Goal: Task Accomplishment & Management: Manage account settings

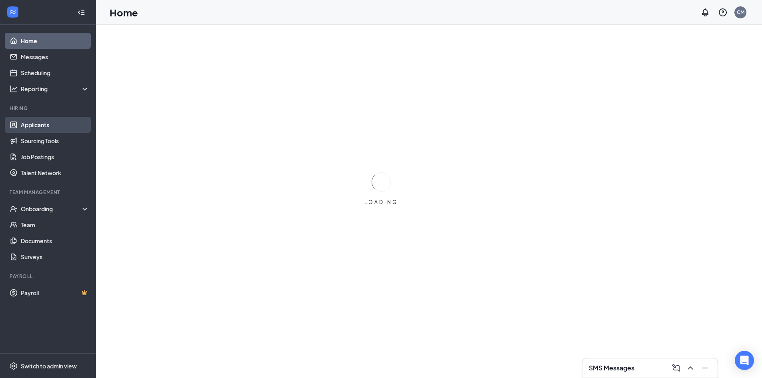
click at [40, 125] on link "Applicants" at bounding box center [55, 125] width 68 height 16
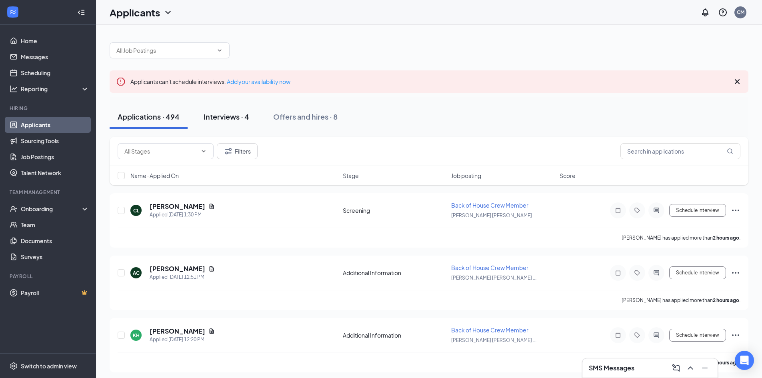
click at [217, 118] on div "Interviews · 4" at bounding box center [227, 117] width 46 height 10
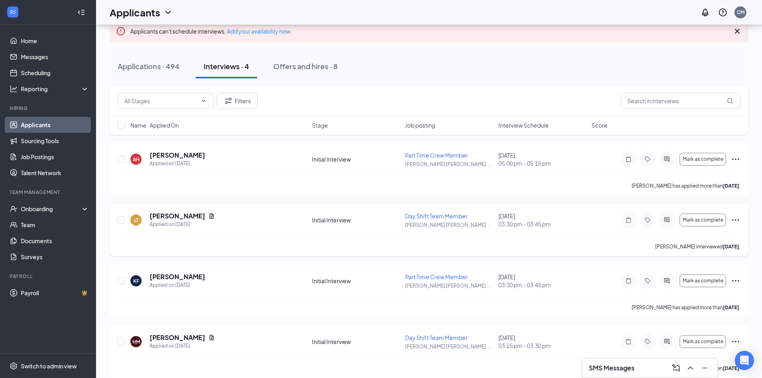
scroll to position [60, 0]
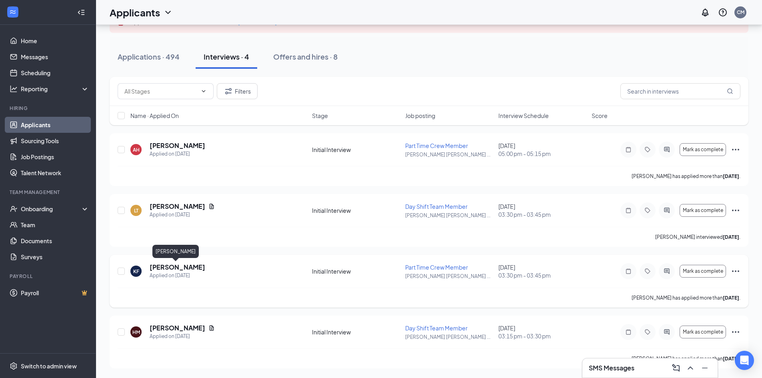
click at [188, 269] on h5 "[PERSON_NAME]" at bounding box center [178, 267] width 56 height 9
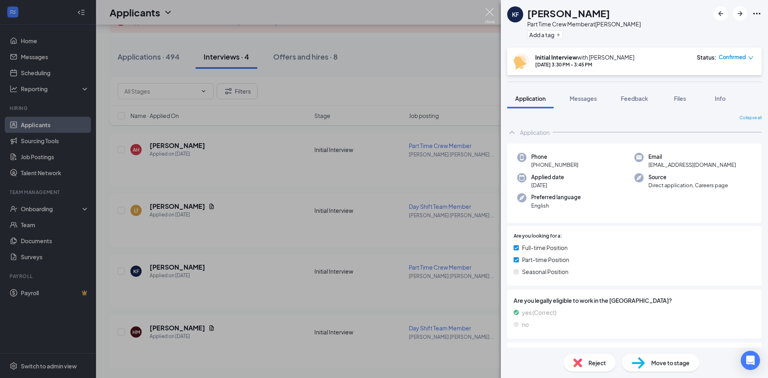
drag, startPoint x: 492, startPoint y: 12, endPoint x: 492, endPoint y: 22, distance: 10.0
click at [492, 13] on img at bounding box center [490, 16] width 10 height 16
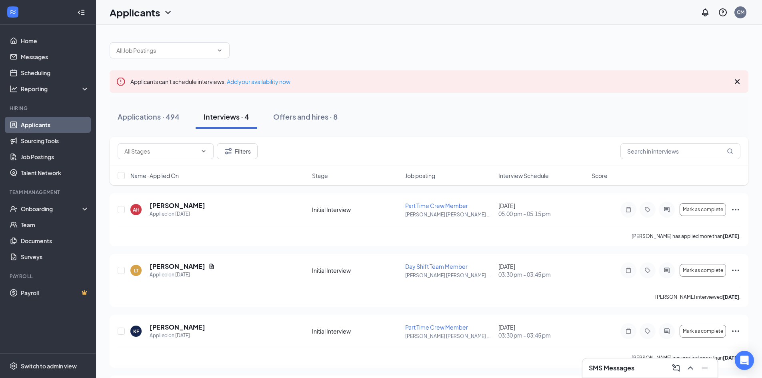
click at [38, 124] on link "Applicants" at bounding box center [55, 125] width 68 height 16
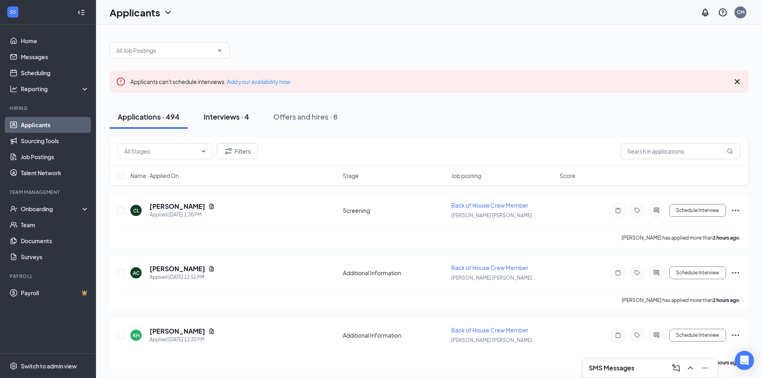
drag, startPoint x: 219, startPoint y: 119, endPoint x: 221, endPoint y: 127, distance: 8.1
click at [220, 119] on div "Interviews · 4" at bounding box center [227, 117] width 46 height 10
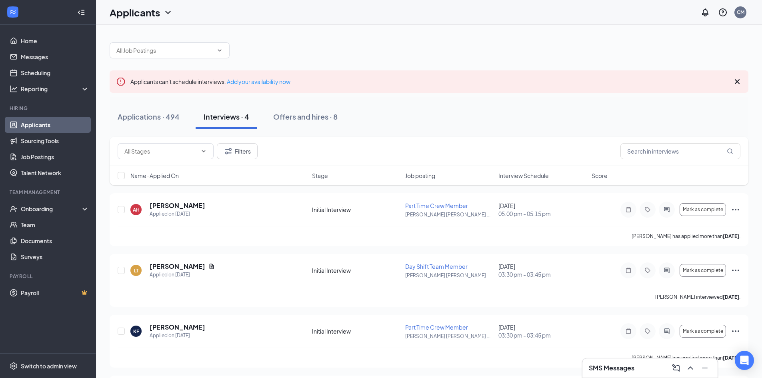
click at [66, 124] on link "Applicants" at bounding box center [55, 125] width 68 height 16
